Goal: Task Accomplishment & Management: Use online tool/utility

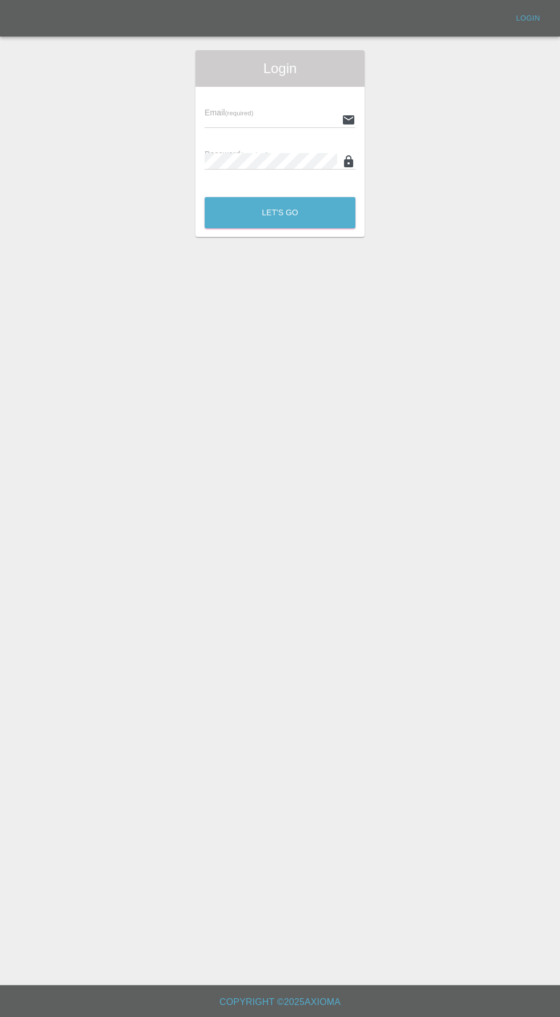
click at [268, 122] on input "text" at bounding box center [270, 119] width 133 height 17
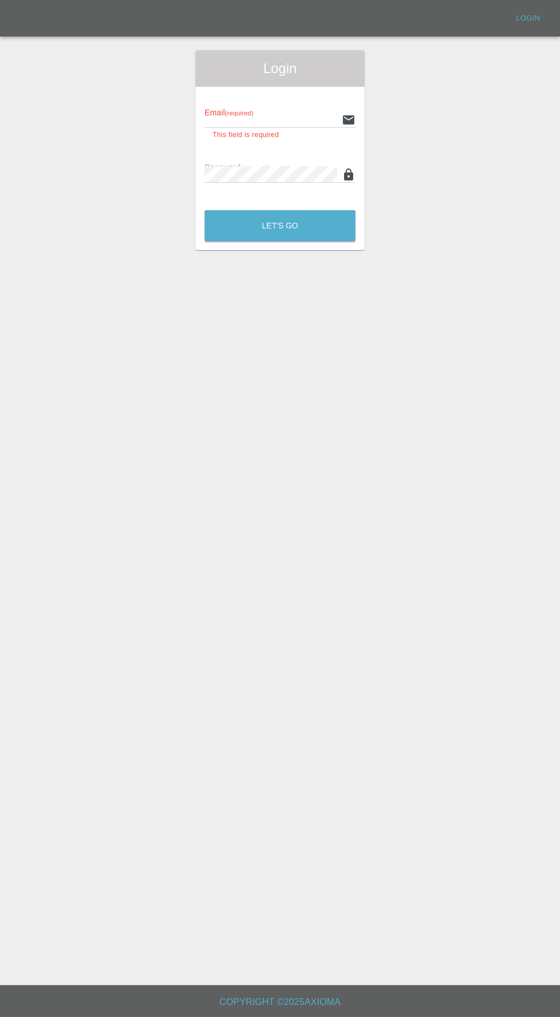
type input "[EMAIL_ADDRESS][DOMAIN_NAME]"
click at [204, 210] on button "Let's Go" at bounding box center [279, 225] width 151 height 31
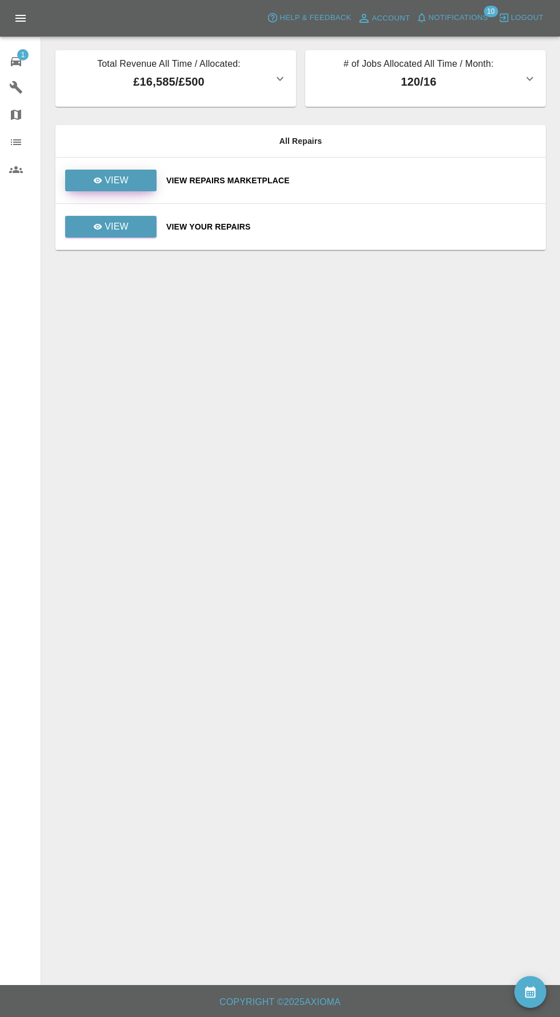
click at [125, 181] on p "View" at bounding box center [117, 181] width 24 height 14
click at [133, 175] on link "View" at bounding box center [110, 181] width 91 height 22
